Goal: Information Seeking & Learning: Find specific fact

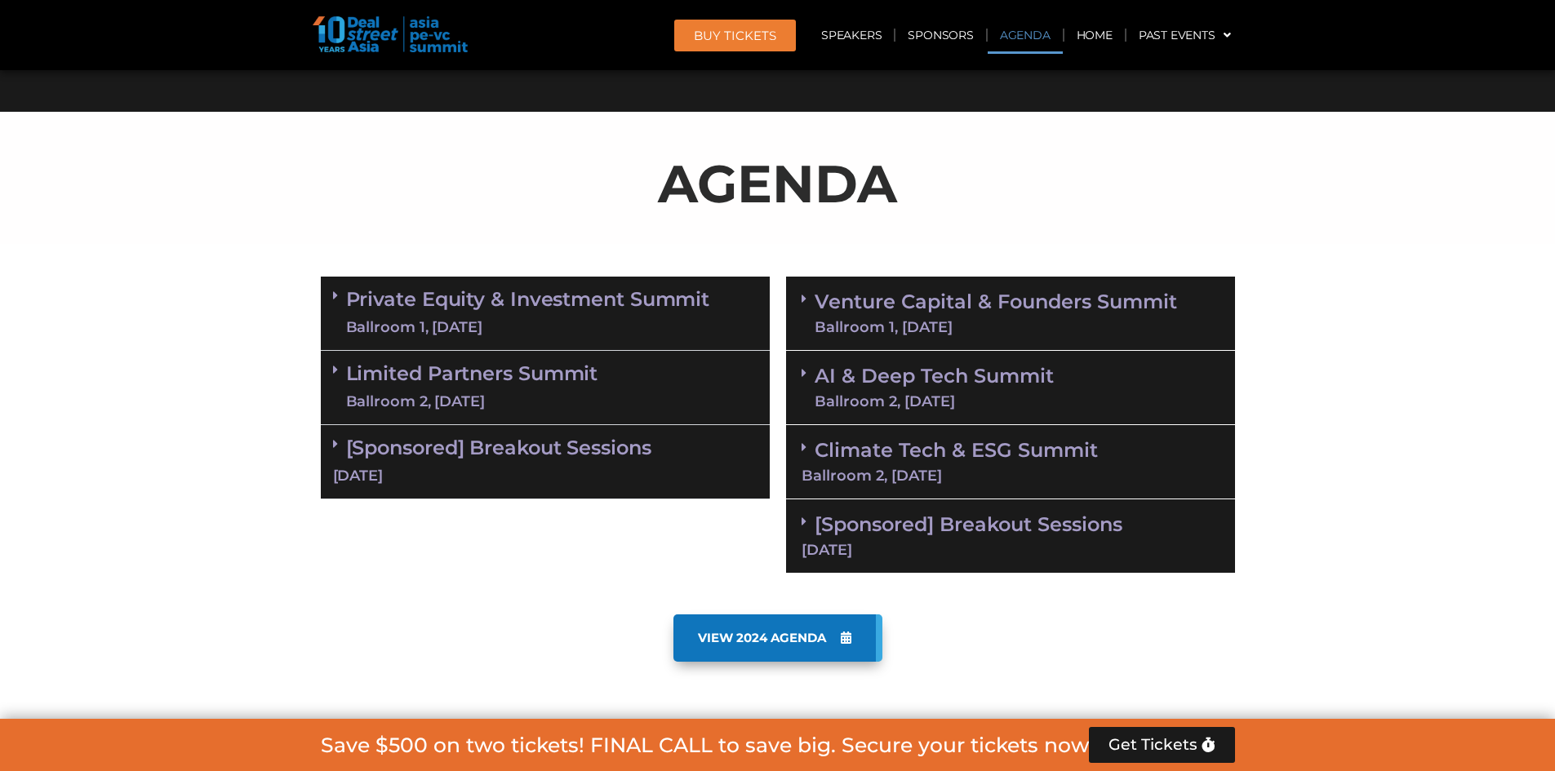
scroll to position [898, 0]
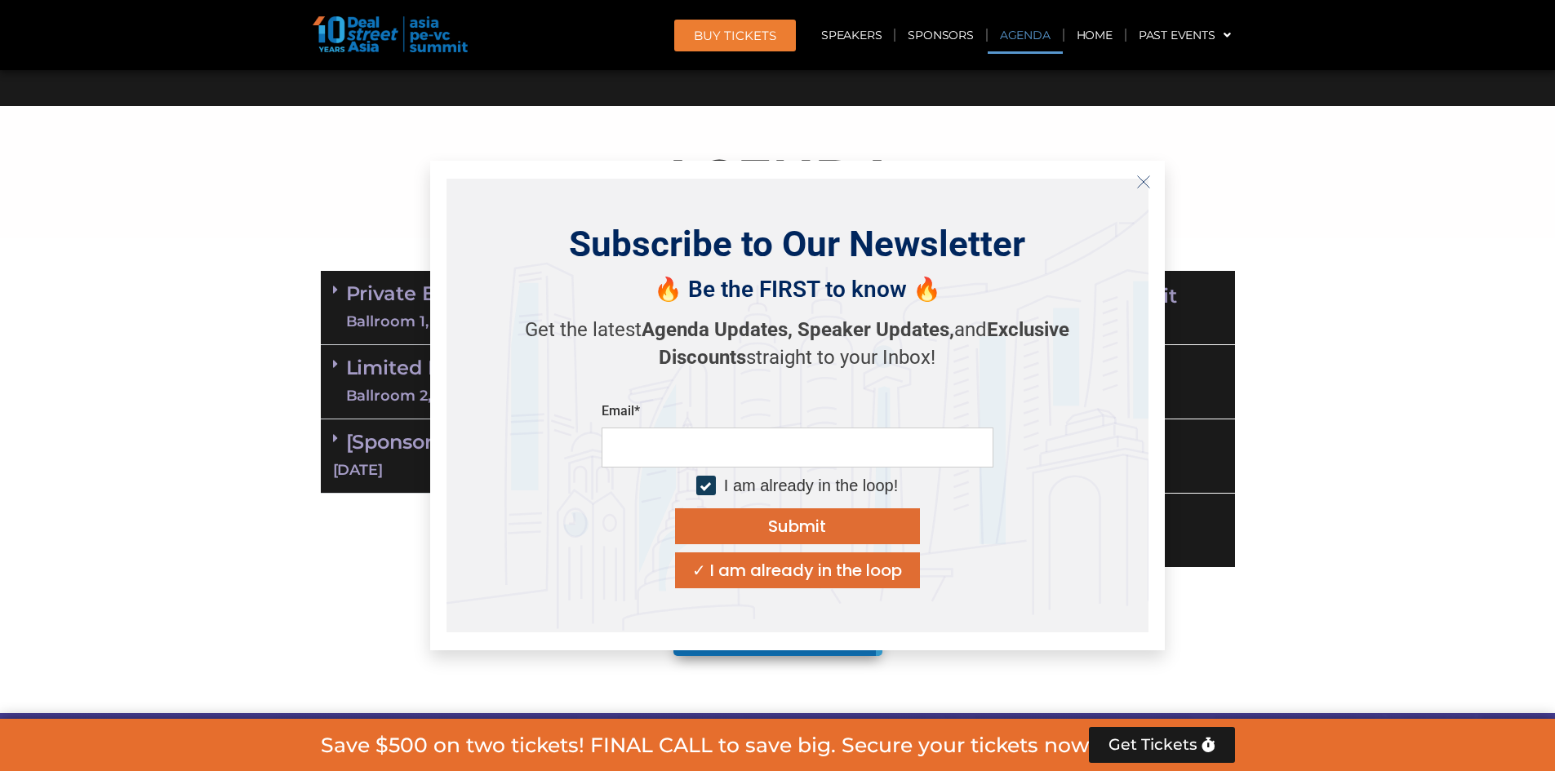
click at [322, 286] on div "Private Equity & Investment Summit Ballroom 1, [DATE]" at bounding box center [545, 308] width 449 height 74
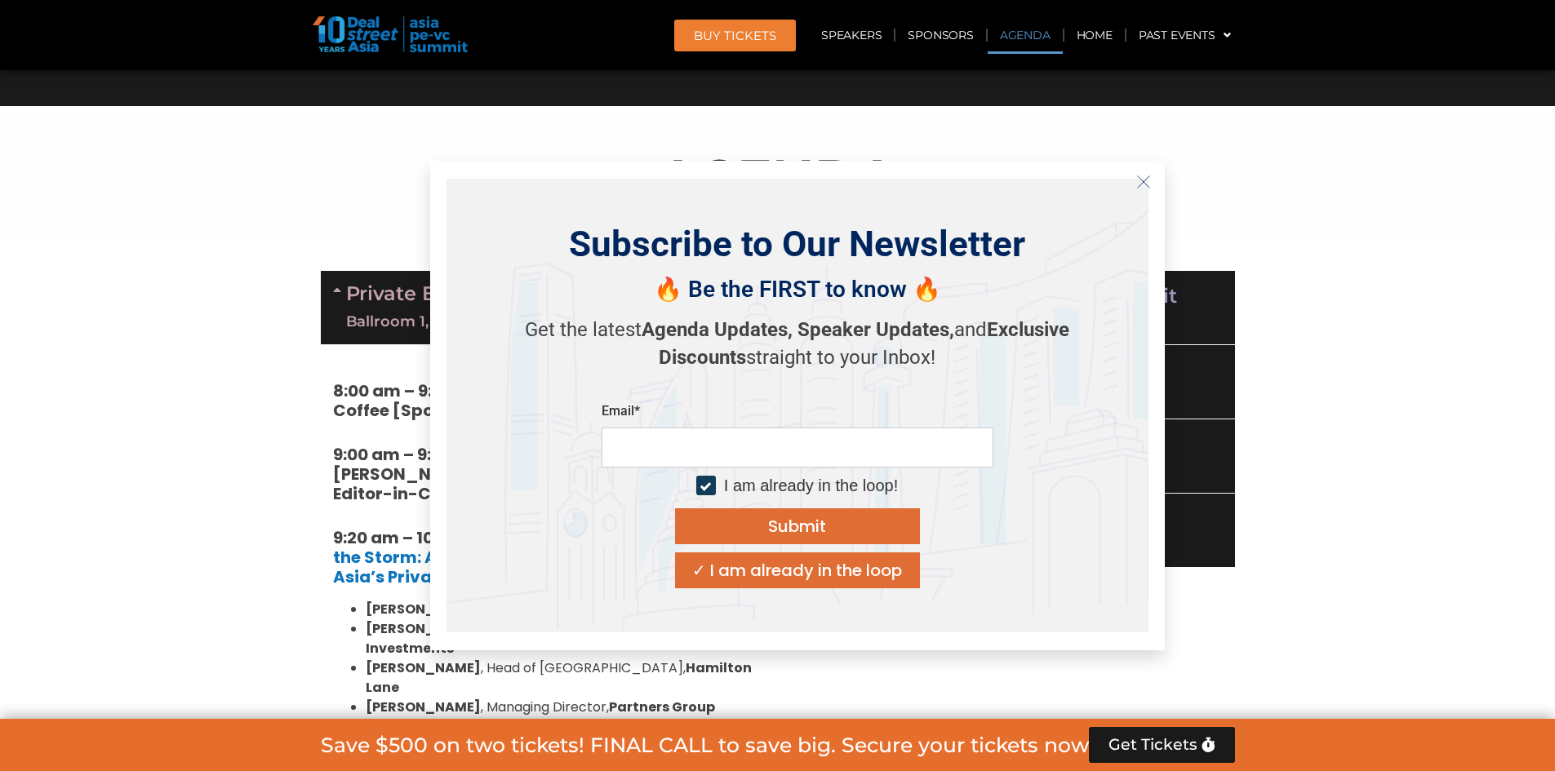
click at [1140, 186] on icon "Close" at bounding box center [1143, 182] width 15 height 15
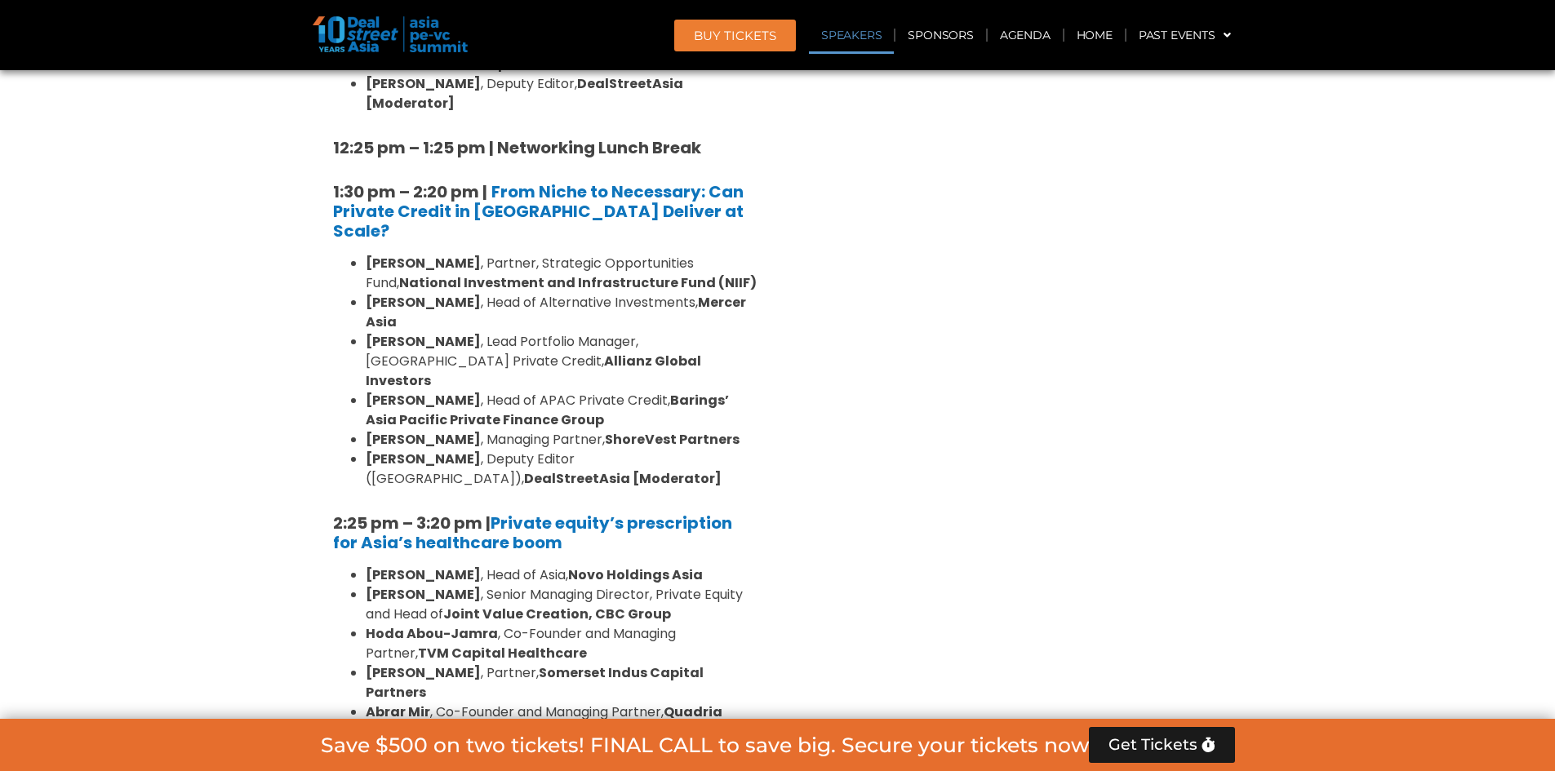
scroll to position [2204, 0]
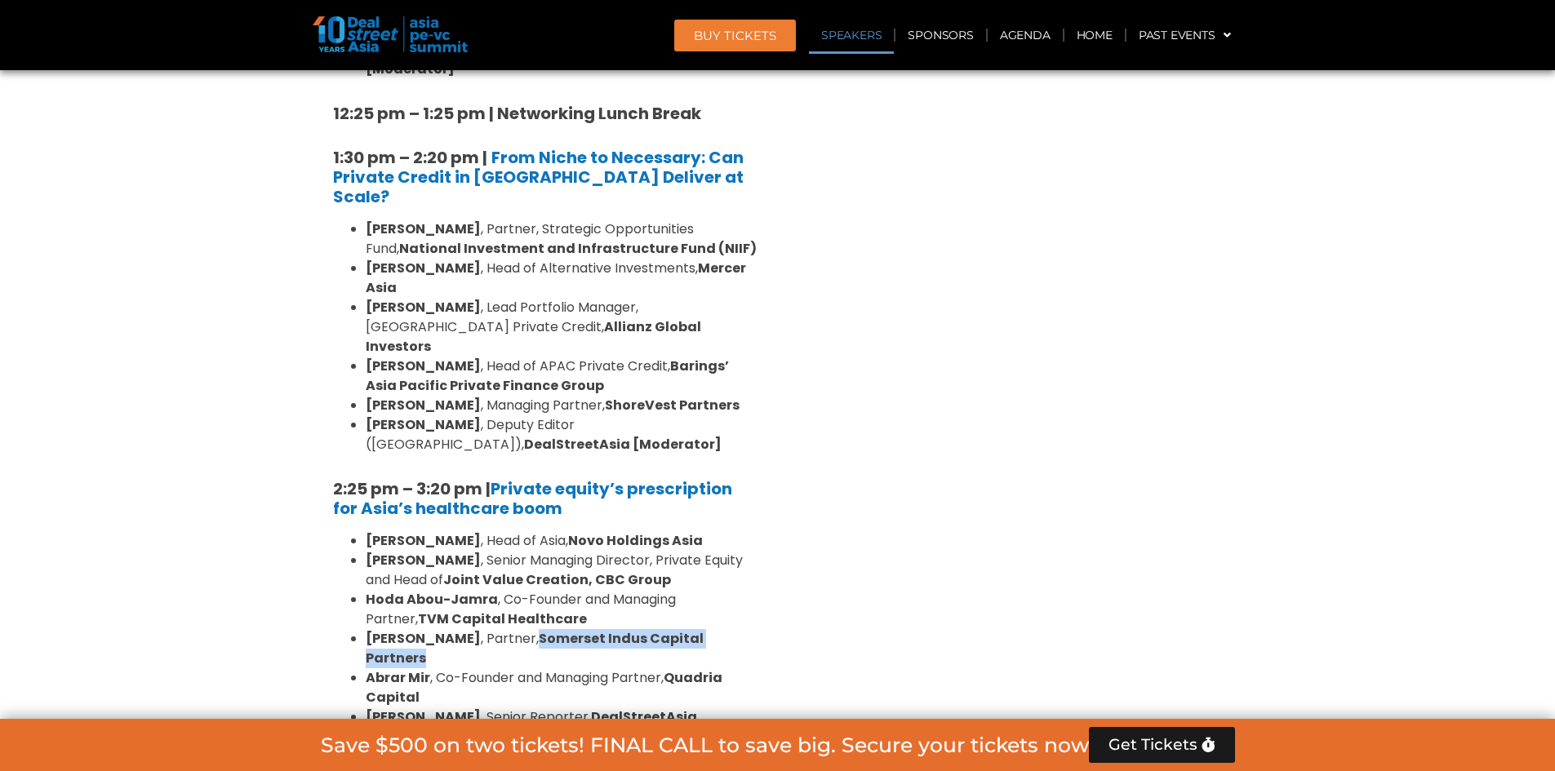
drag, startPoint x: 533, startPoint y: 459, endPoint x: 753, endPoint y: 457, distance: 219.6
click at [753, 629] on li "[PERSON_NAME] , Partner, [GEOGRAPHIC_DATA] Indus Capital Partners" at bounding box center [562, 648] width 392 height 39
copy li "Somerset Indus Capital Partners"
